Goal: Information Seeking & Learning: Find contact information

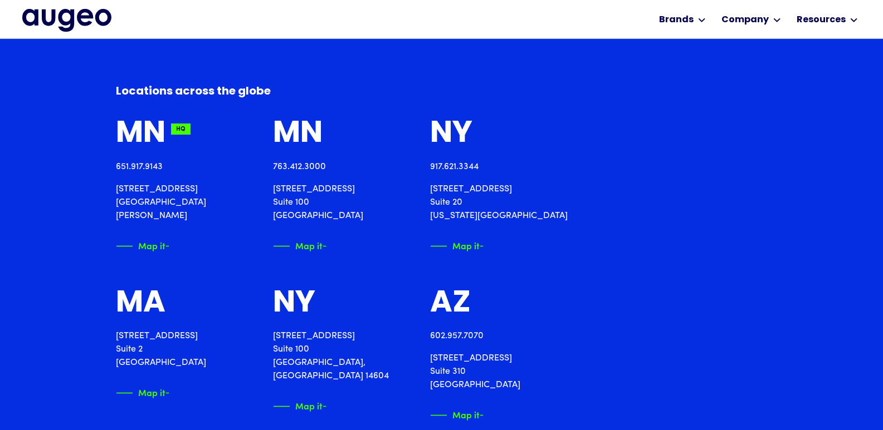
scroll to position [1226, 0]
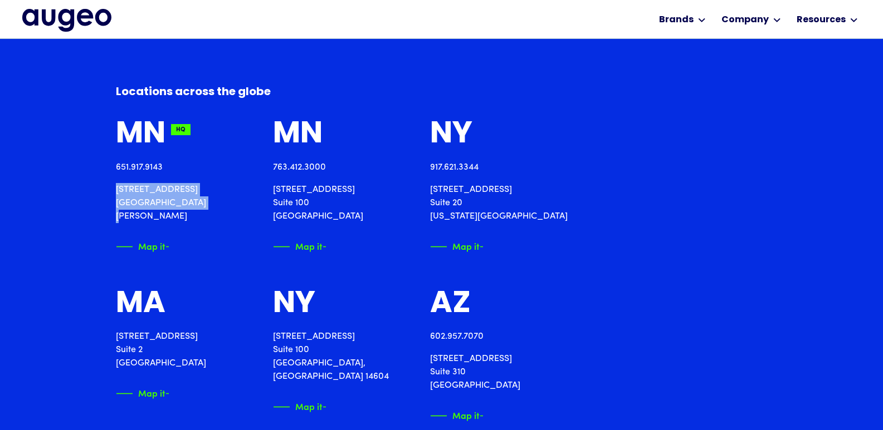
drag, startPoint x: 112, startPoint y: 187, endPoint x: 219, endPoint y: 201, distance: 108.4
click at [219, 201] on div "Locations across the [GEOGRAPHIC_DATA] 651.917.9143 [STREET_ADDRESS][PERSON_NAM…" at bounding box center [441, 418] width 883 height 811
copy p "[STREET_ADDRESS][PERSON_NAME]"
click at [40, 200] on div "Locations across the [GEOGRAPHIC_DATA] 651.917.9143 [STREET_ADDRESS][PERSON_NAM…" at bounding box center [441, 418] width 883 height 811
drag, startPoint x: 150, startPoint y: 207, endPoint x: 106, endPoint y: 204, distance: 43.5
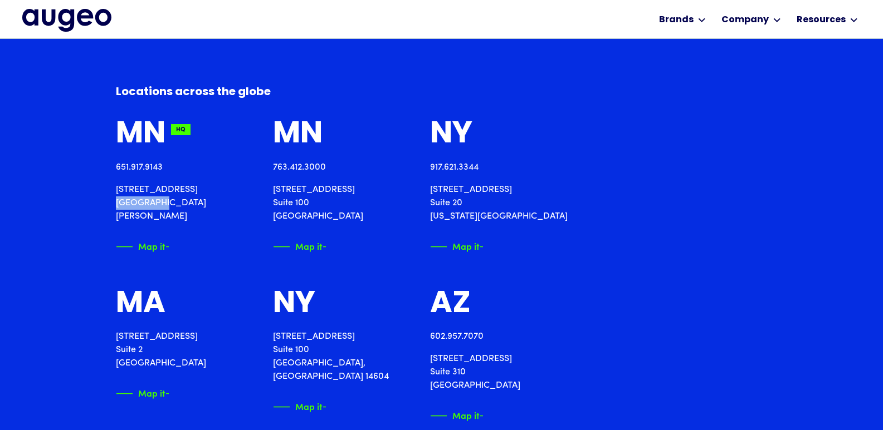
click at [106, 204] on div "Locations across the [GEOGRAPHIC_DATA] 651.917.9143 [STREET_ADDRESS][PERSON_NAM…" at bounding box center [441, 418] width 883 height 811
copy p "St. [PERSON_NAME],"
drag, startPoint x: 194, startPoint y: 200, endPoint x: 165, endPoint y: 204, distance: 29.2
click at [165, 204] on p "[STREET_ADDRESS][PERSON_NAME]" at bounding box center [181, 203] width 130 height 40
copy p "55114"
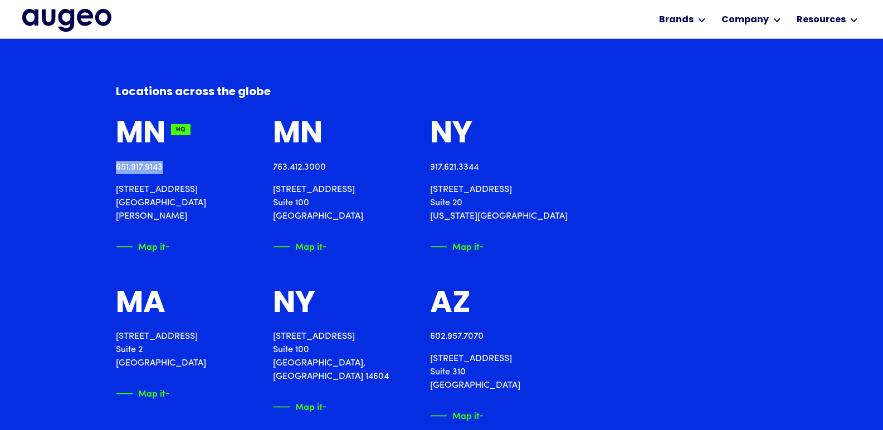
drag, startPoint x: 173, startPoint y: 164, endPoint x: 107, endPoint y: 166, distance: 65.2
click at [107, 166] on div "Locations across the [GEOGRAPHIC_DATA] 651.917.9143 [STREET_ADDRESS][PERSON_NAM…" at bounding box center [441, 418] width 883 height 811
copy link "651.917.9143"
